Goal: Complete application form

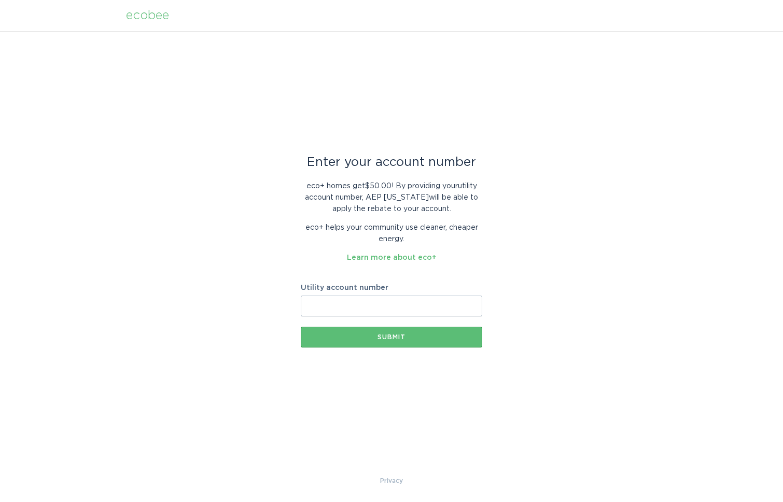
click at [399, 310] on input "Utility account number" at bounding box center [391, 306] width 181 height 21
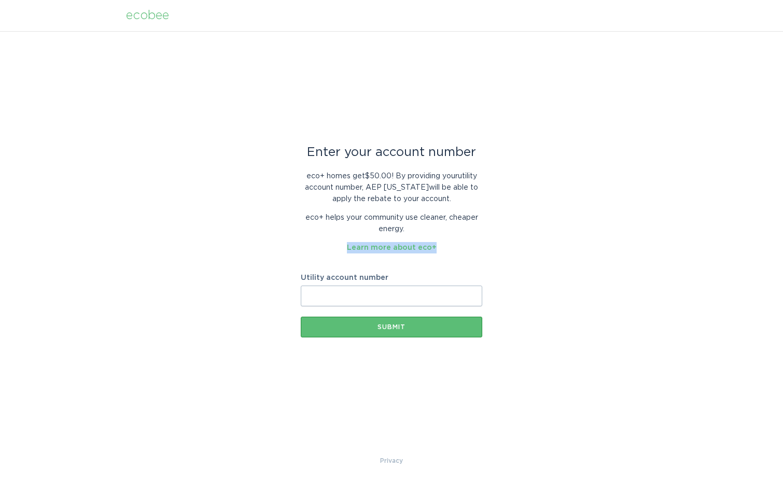
click at [470, 235] on div "eco+ homes get $50.00 ! By providing your utility account number , AEP [US_STAT…" at bounding box center [391, 208] width 181 height 90
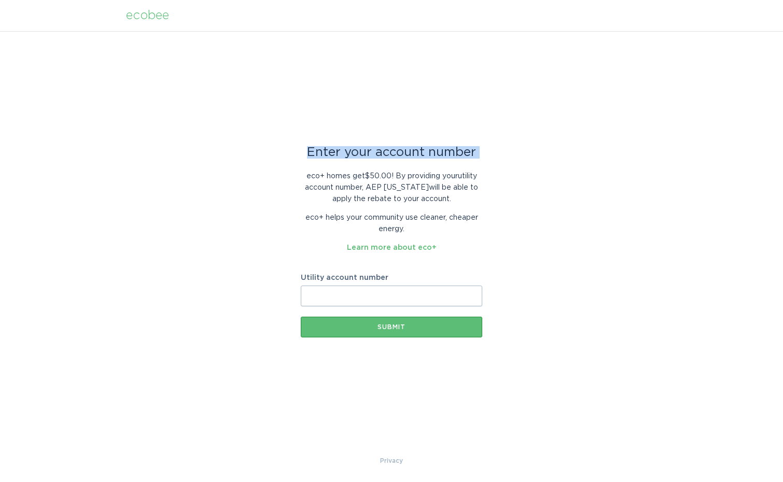
drag, startPoint x: 310, startPoint y: 152, endPoint x: 514, endPoint y: 168, distance: 204.9
click at [514, 168] on div "Enter your account number eco+ homes get $50.00 ! By providing your utility acc…" at bounding box center [391, 243] width 783 height 424
click at [445, 191] on p "eco+ homes get $50.00 ! By providing your utility account number , AEP [US_STAT…" at bounding box center [391, 188] width 181 height 34
drag, startPoint x: 306, startPoint y: 150, endPoint x: 514, endPoint y: 151, distance: 207.9
click at [514, 151] on div "Enter your account number eco+ homes get $50.00 ! By providing your utility acc…" at bounding box center [391, 243] width 783 height 424
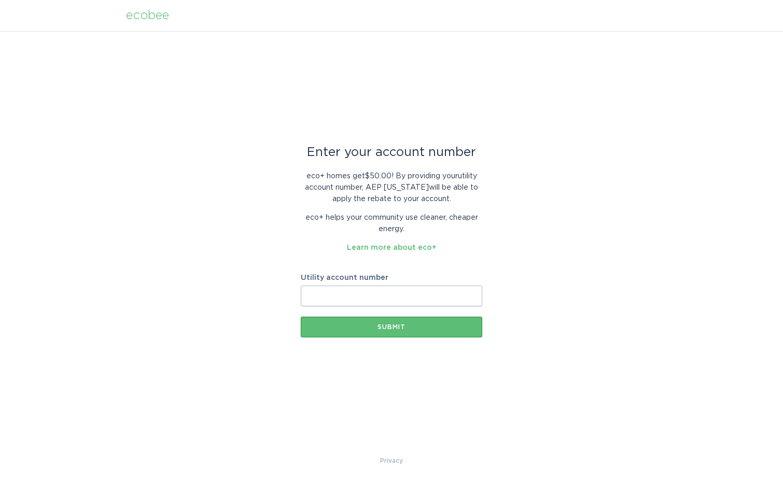
click at [325, 293] on input "Utility account number" at bounding box center [391, 296] width 181 height 21
type input "10942108415"
click at [367, 330] on button "Submit" at bounding box center [391, 327] width 181 height 21
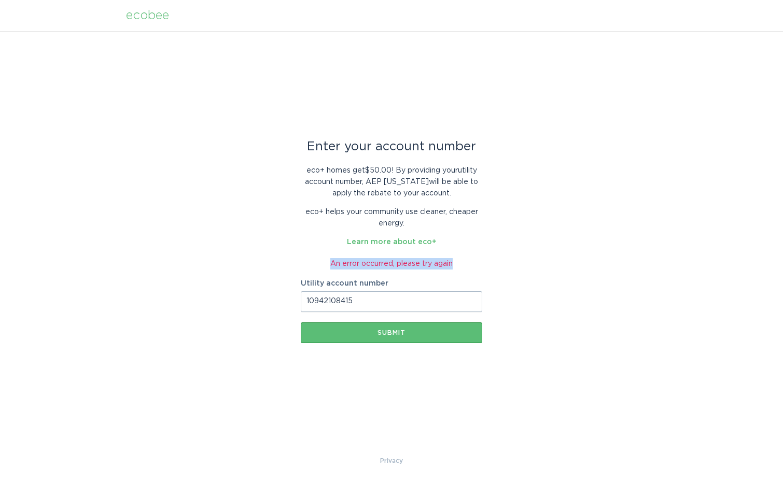
drag, startPoint x: 458, startPoint y: 265, endPoint x: 299, endPoint y: 260, distance: 158.7
click at [299, 260] on div "Enter your account number eco+ homes get $50.00 ! By providing your utility acc…" at bounding box center [391, 243] width 783 height 424
click at [359, 336] on button "Submit" at bounding box center [391, 332] width 181 height 21
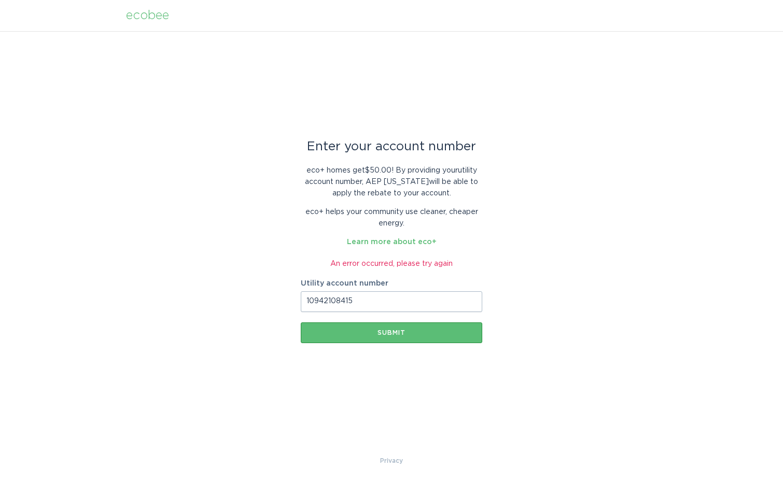
click at [327, 303] on input "10942108415" at bounding box center [391, 301] width 181 height 21
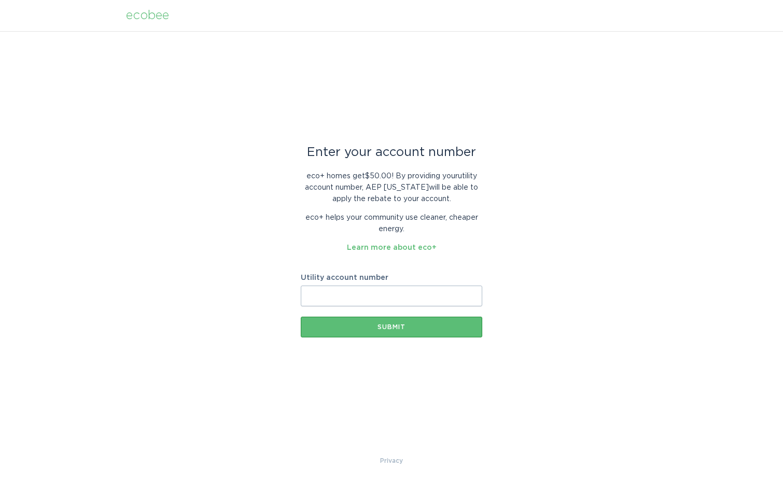
paste input "10942108415"
type input "10942108415"
click at [403, 336] on button "Submit" at bounding box center [391, 327] width 181 height 21
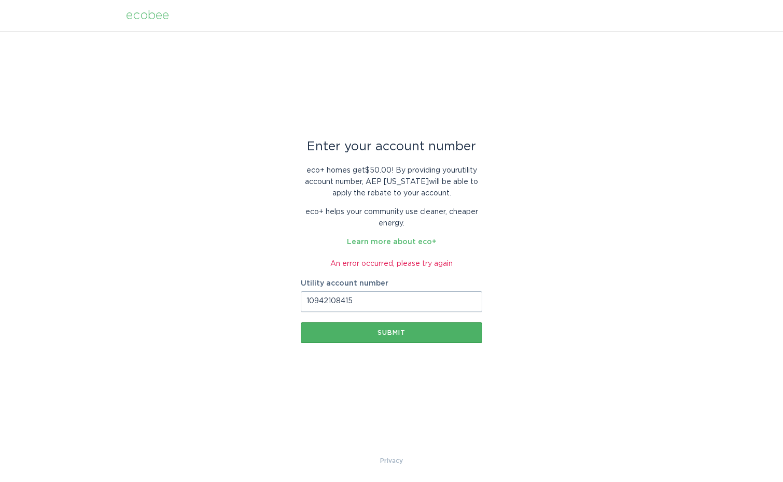
click at [403, 336] on button "Submit" at bounding box center [391, 332] width 181 height 21
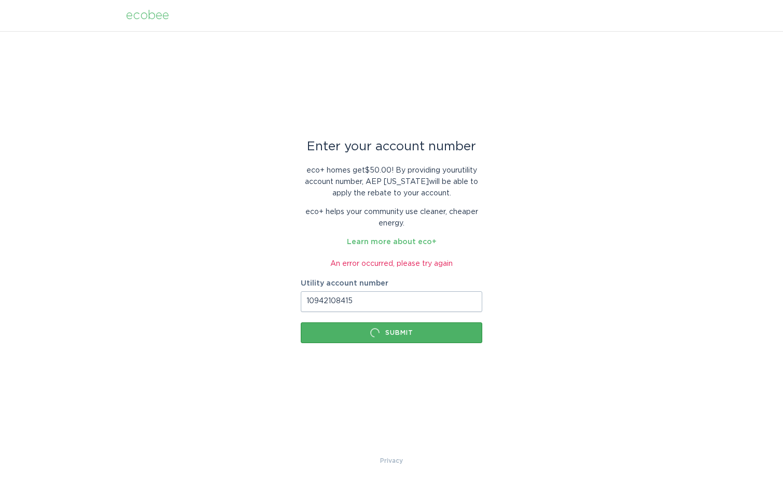
click at [403, 336] on div "Submit" at bounding box center [391, 333] width 171 height 10
